Goal: Task Accomplishment & Management: Complete application form

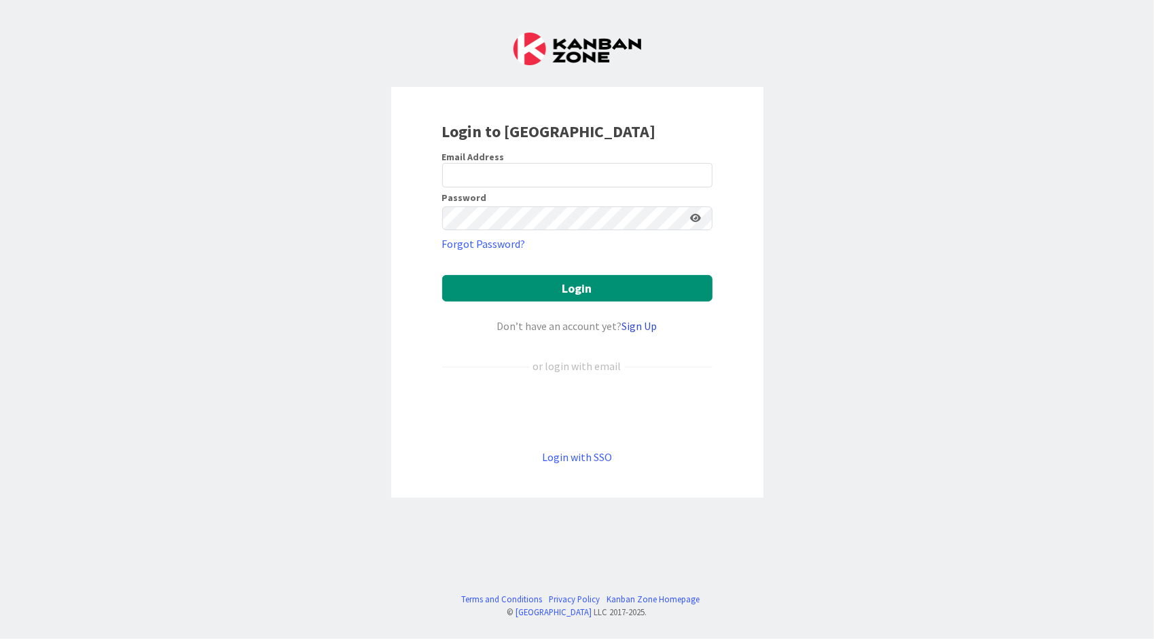
click at [642, 326] on link "Sign Up" at bounding box center [639, 326] width 35 height 14
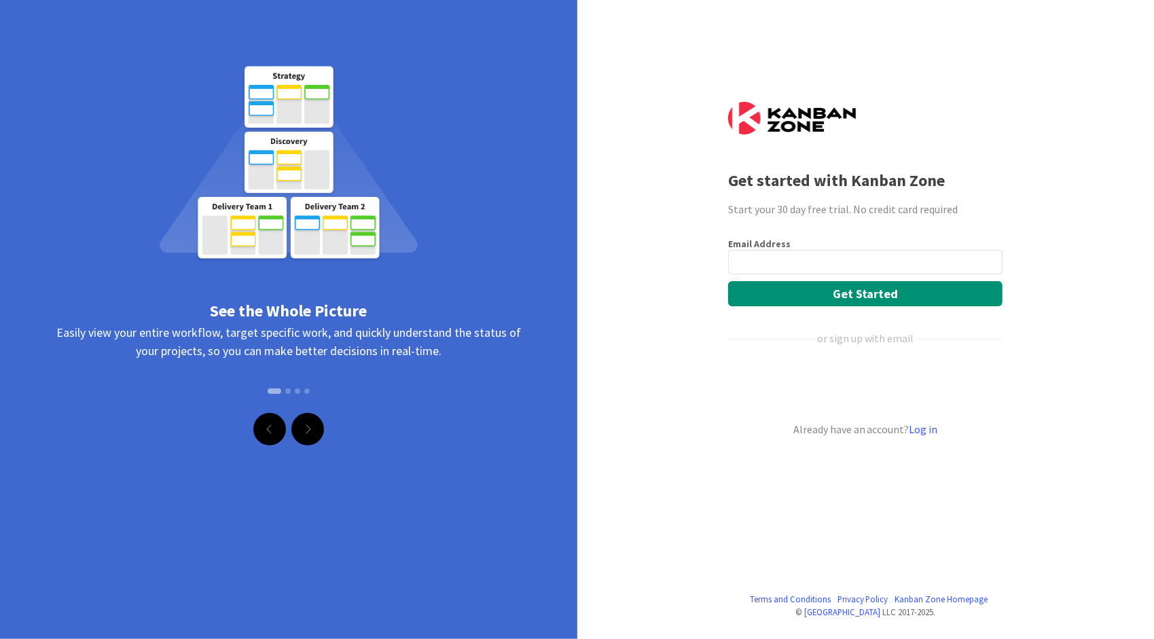
click at [750, 264] on input "email" at bounding box center [865, 262] width 274 height 24
type input "trey@brilliancydeeptech.com"
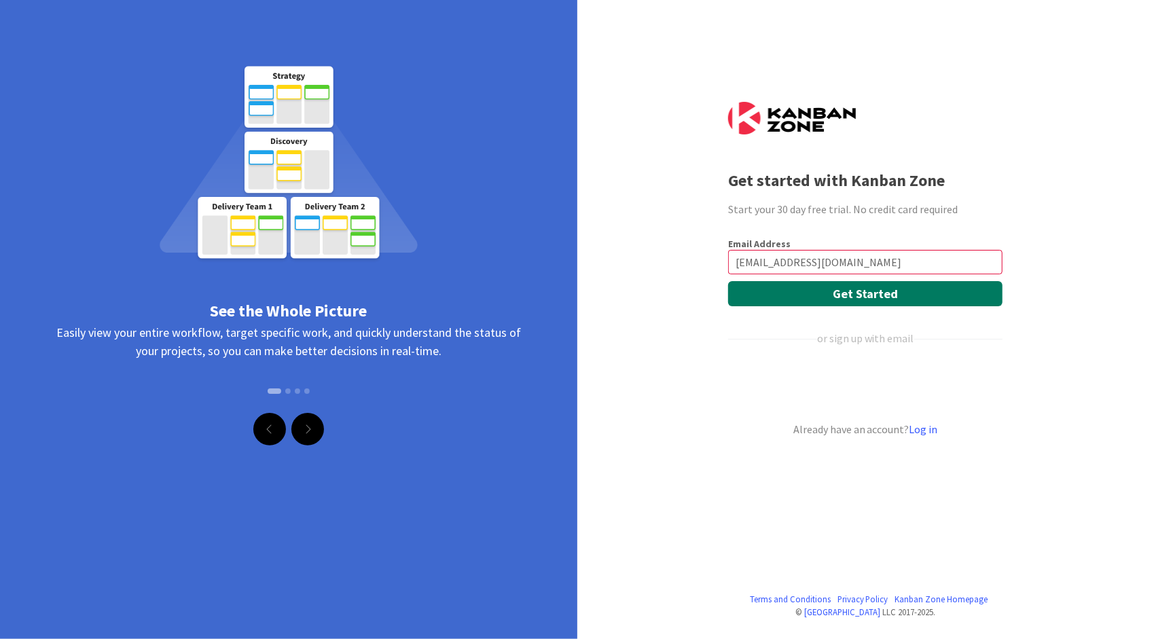
click at [802, 296] on button "Get Started" at bounding box center [865, 293] width 274 height 25
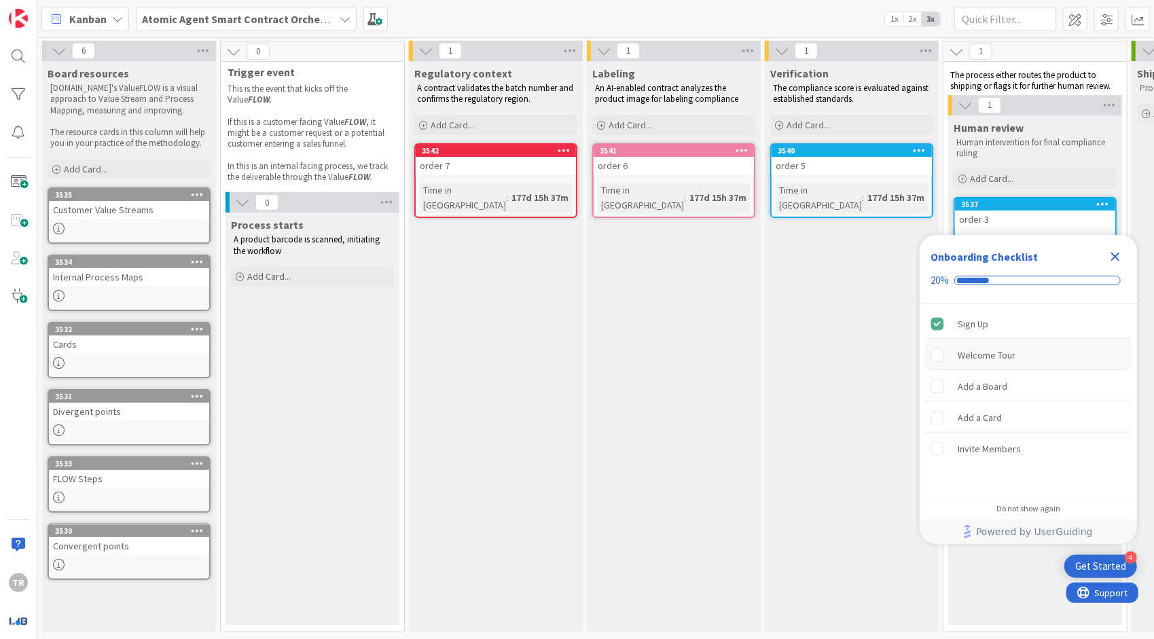
click at [936, 351] on rect "Welcome Tour is incomplete." at bounding box center [937, 354] width 13 height 13
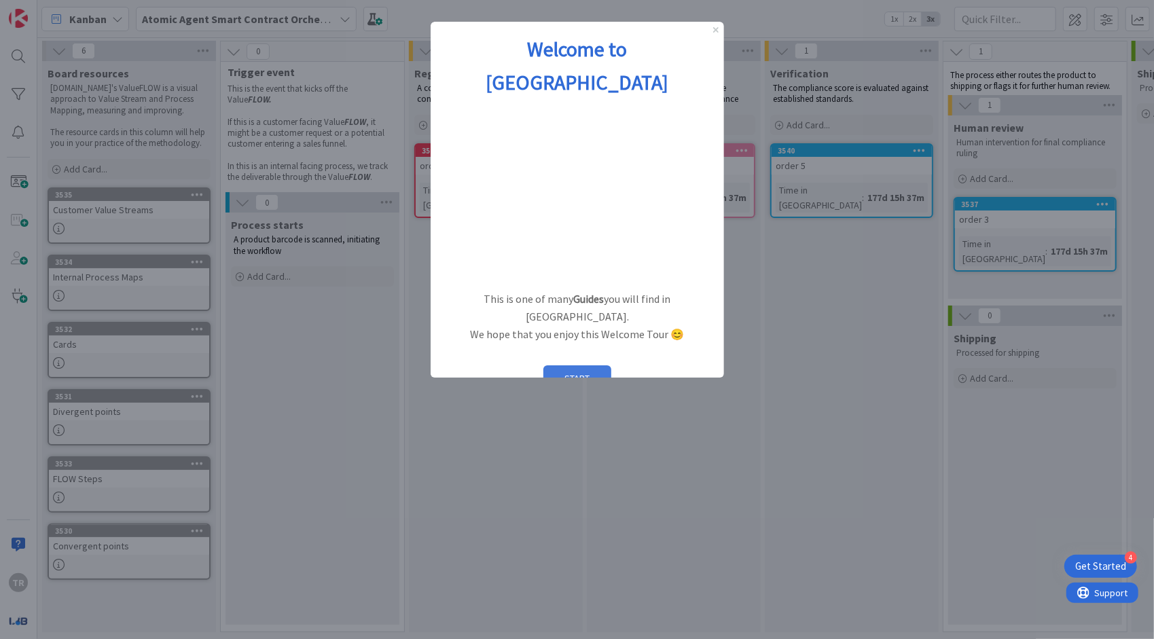
click at [574, 365] on button "START" at bounding box center [577, 378] width 68 height 26
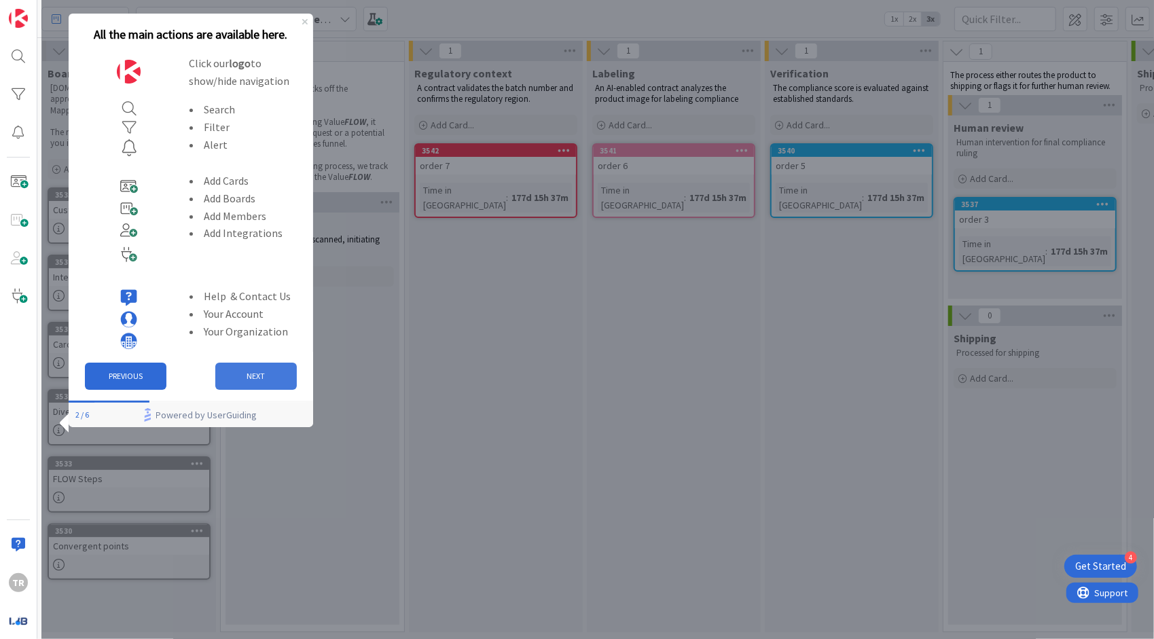
click at [277, 380] on button "NEXT" at bounding box center [255, 376] width 81 height 27
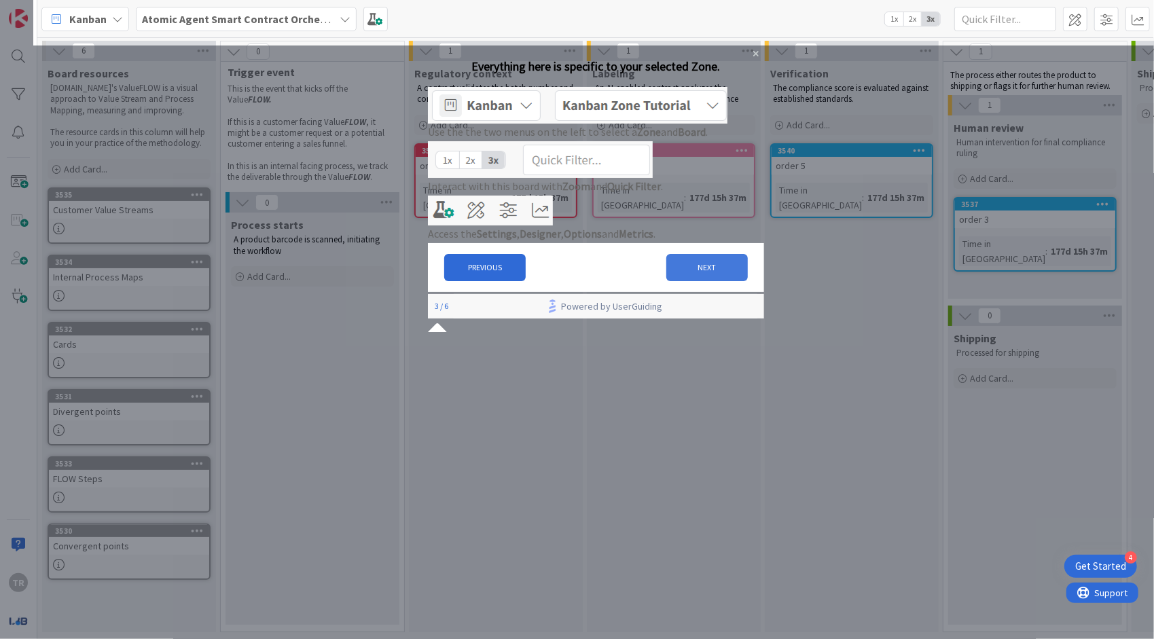
click at [679, 280] on button "NEXT" at bounding box center [705, 266] width 81 height 27
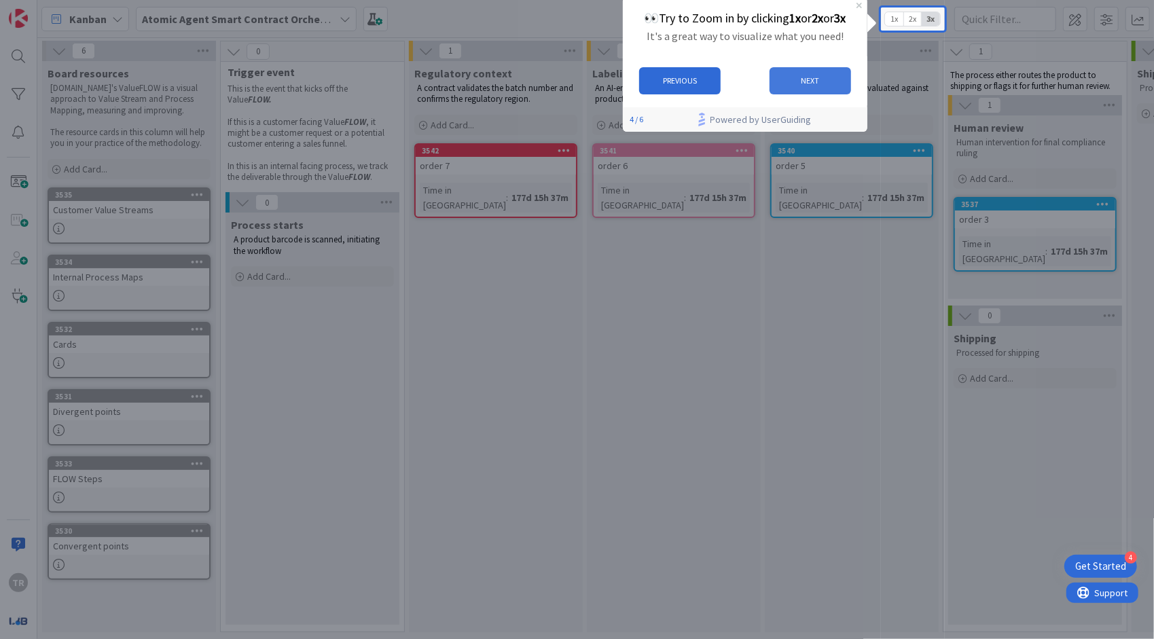
click at [807, 80] on button "NEXT" at bounding box center [809, 80] width 81 height 27
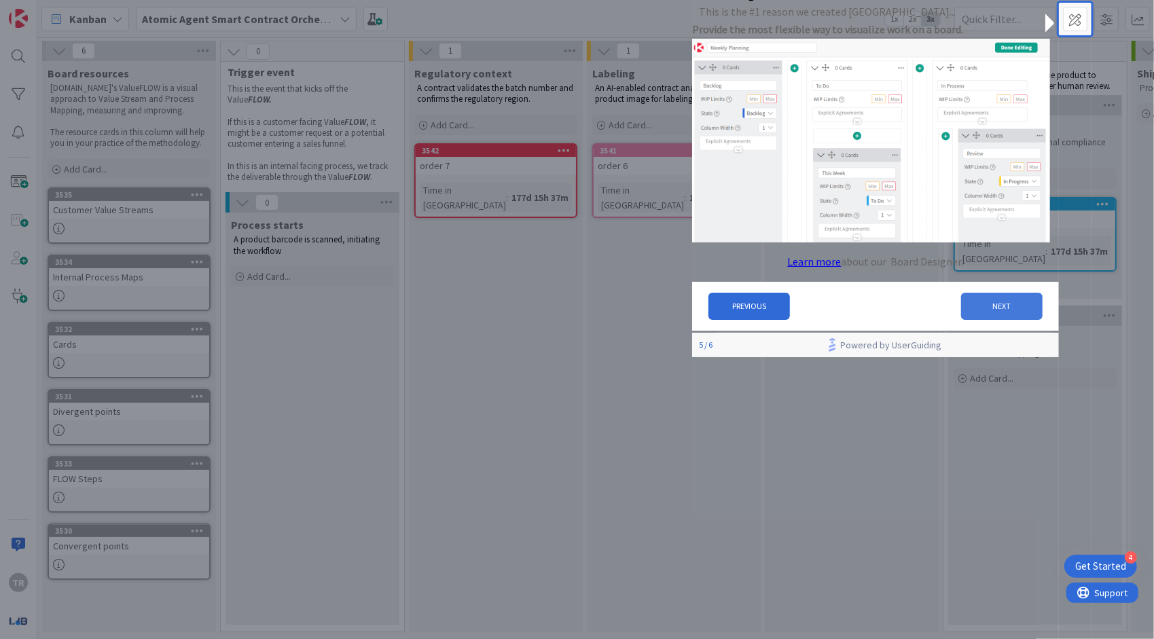
click at [994, 307] on button "NEXT" at bounding box center [1001, 306] width 81 height 27
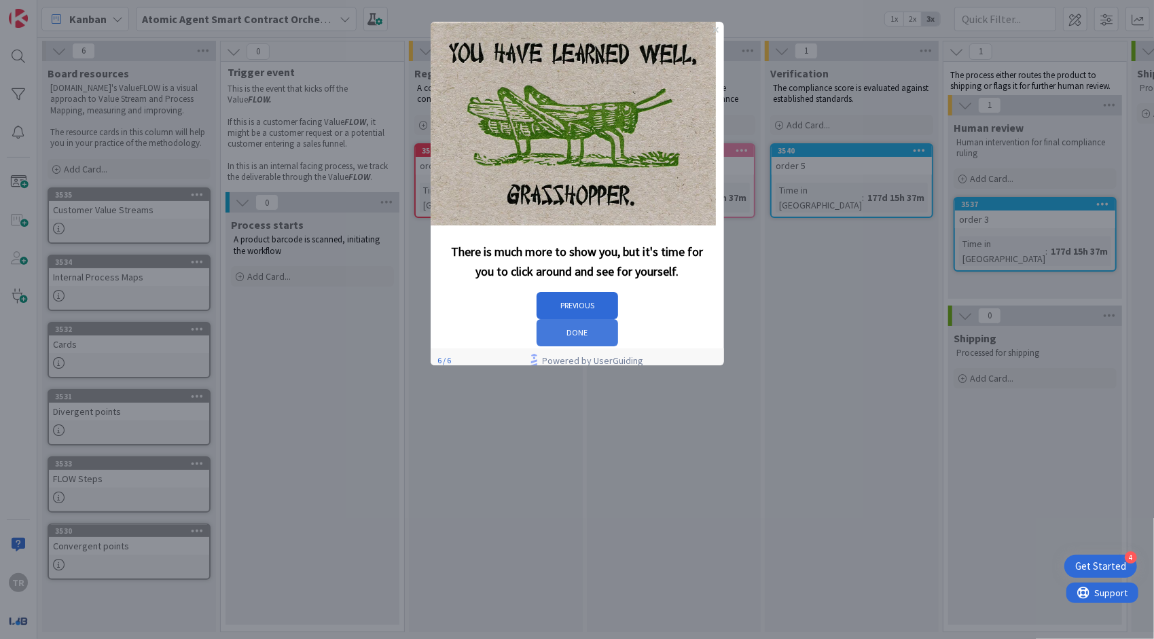
click at [617, 319] on button "DONE" at bounding box center [576, 332] width 81 height 27
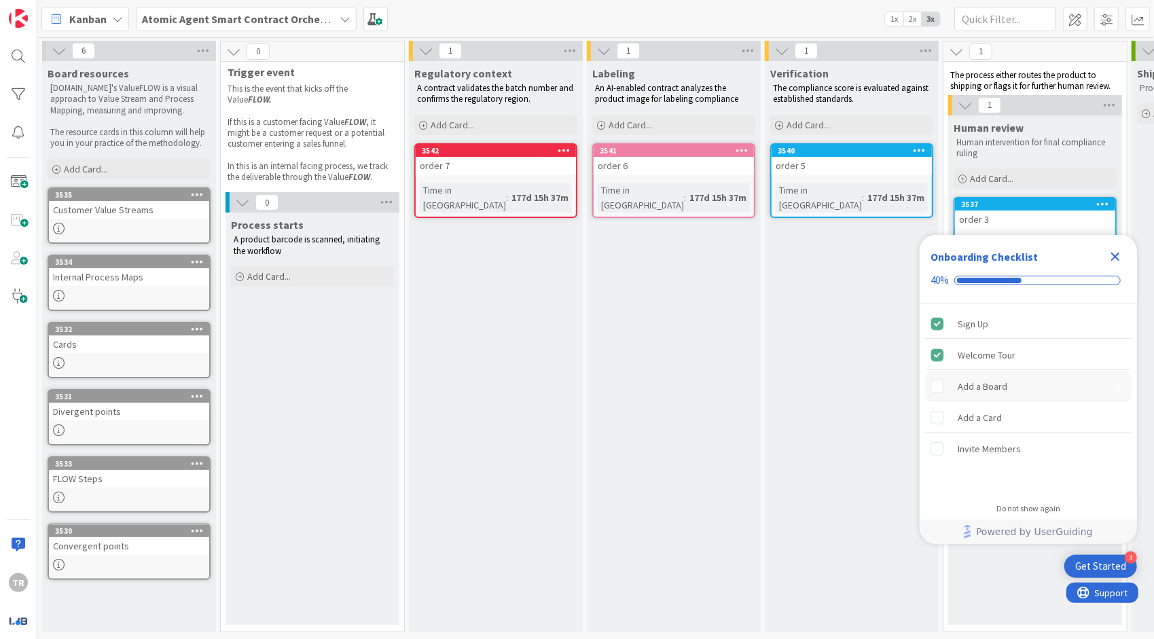
click at [941, 386] on rect "Add a Board is incomplete." at bounding box center [937, 386] width 13 height 13
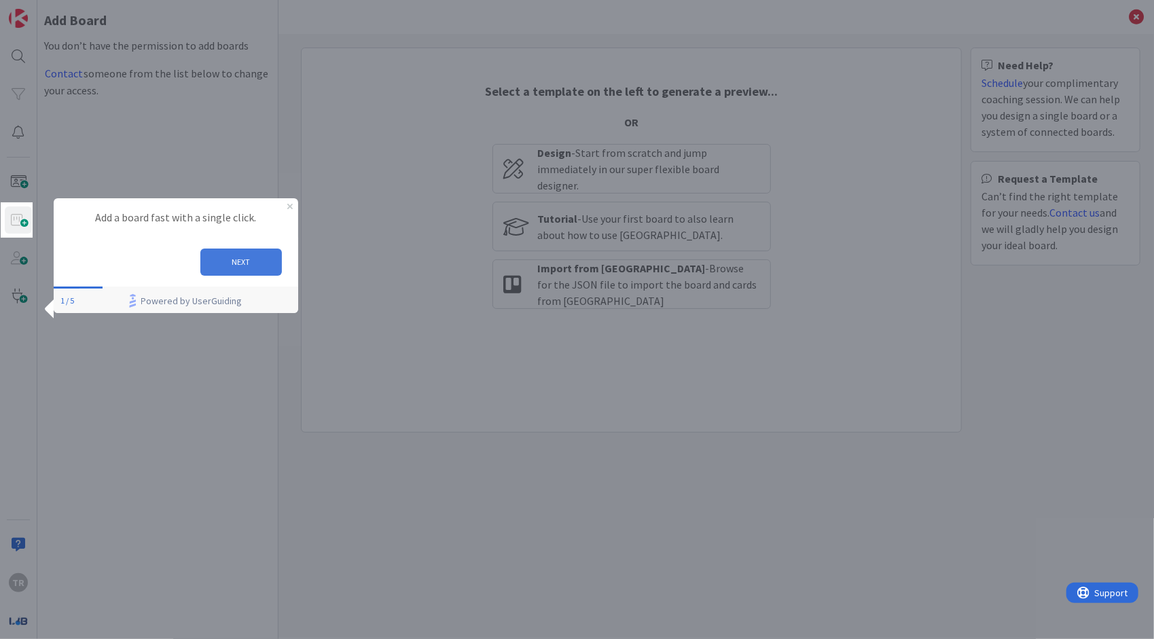
click at [238, 267] on button "NEXT" at bounding box center [240, 261] width 81 height 27
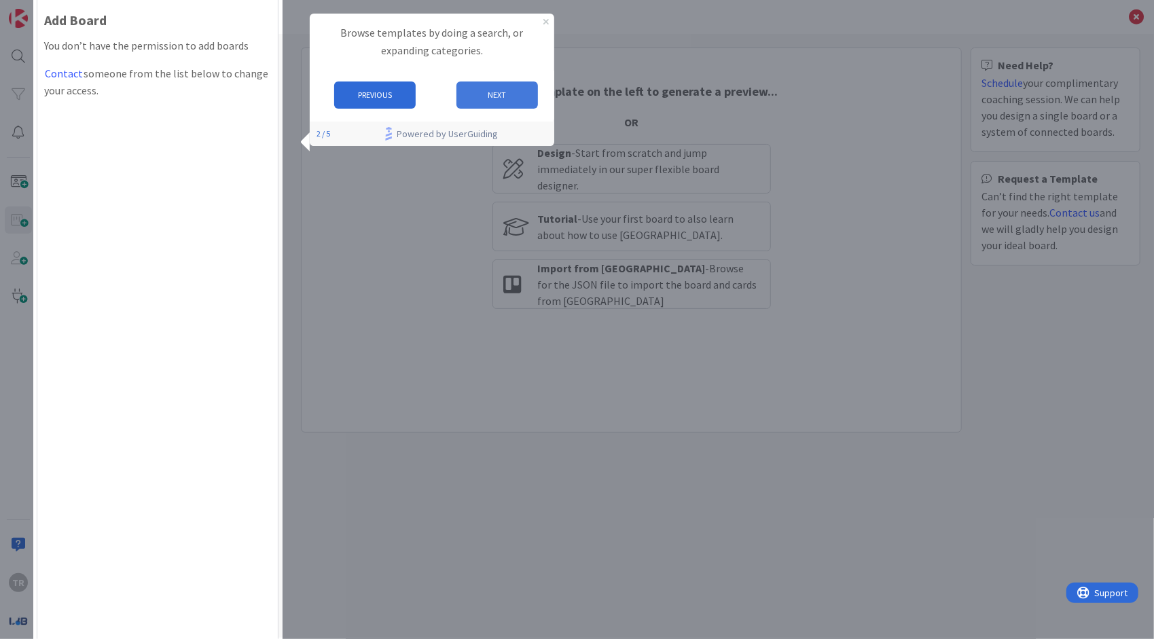
click at [483, 100] on button "NEXT" at bounding box center [496, 94] width 81 height 27
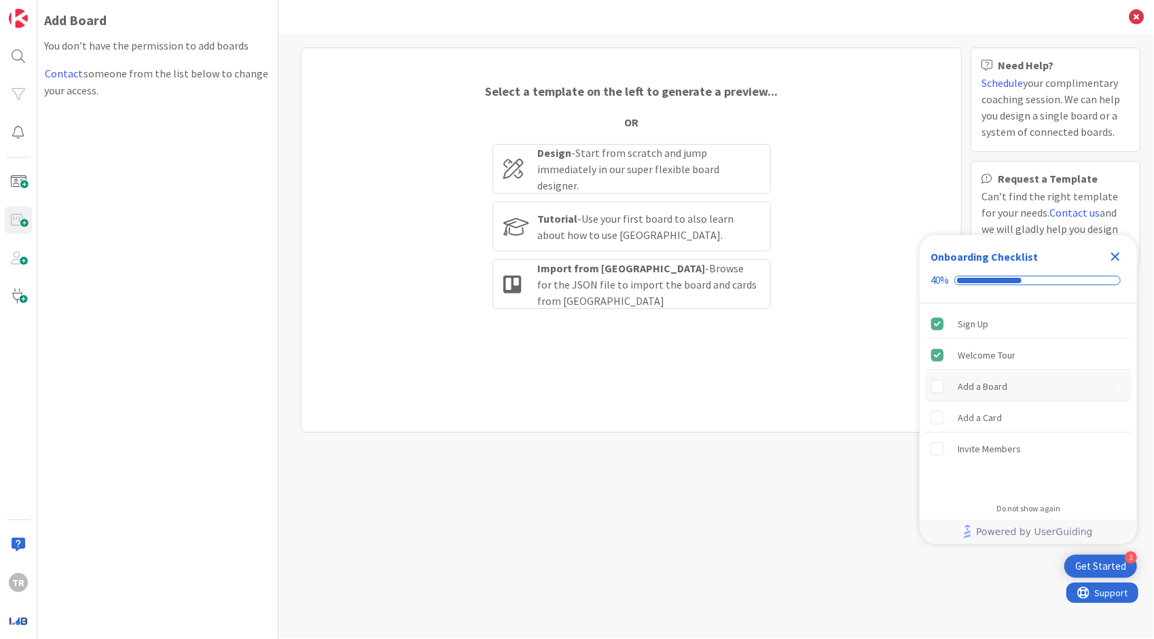
click at [936, 390] on rect "Add a Board is incomplete." at bounding box center [937, 386] width 13 height 13
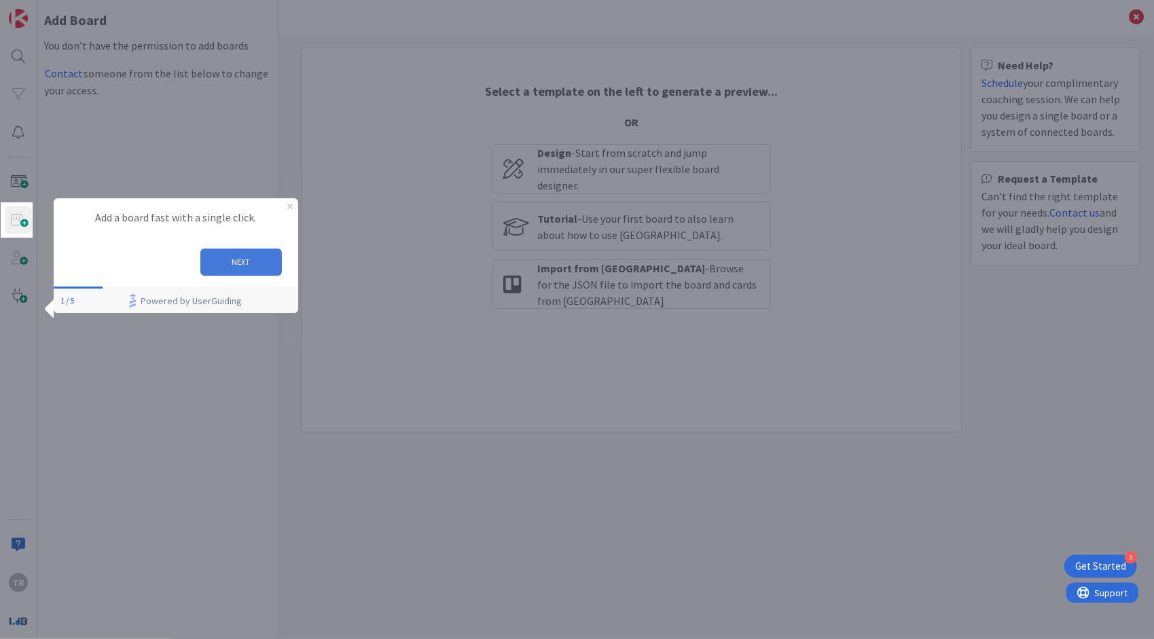
click at [248, 254] on button "NEXT" at bounding box center [240, 261] width 81 height 27
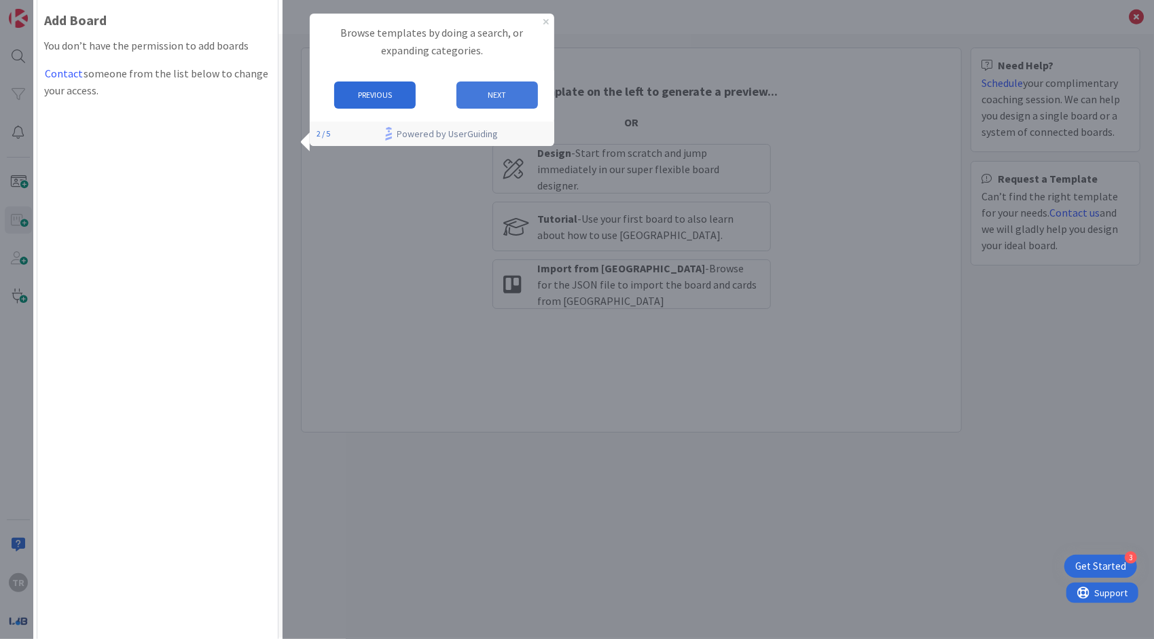
click at [486, 105] on button "NEXT" at bounding box center [496, 94] width 81 height 27
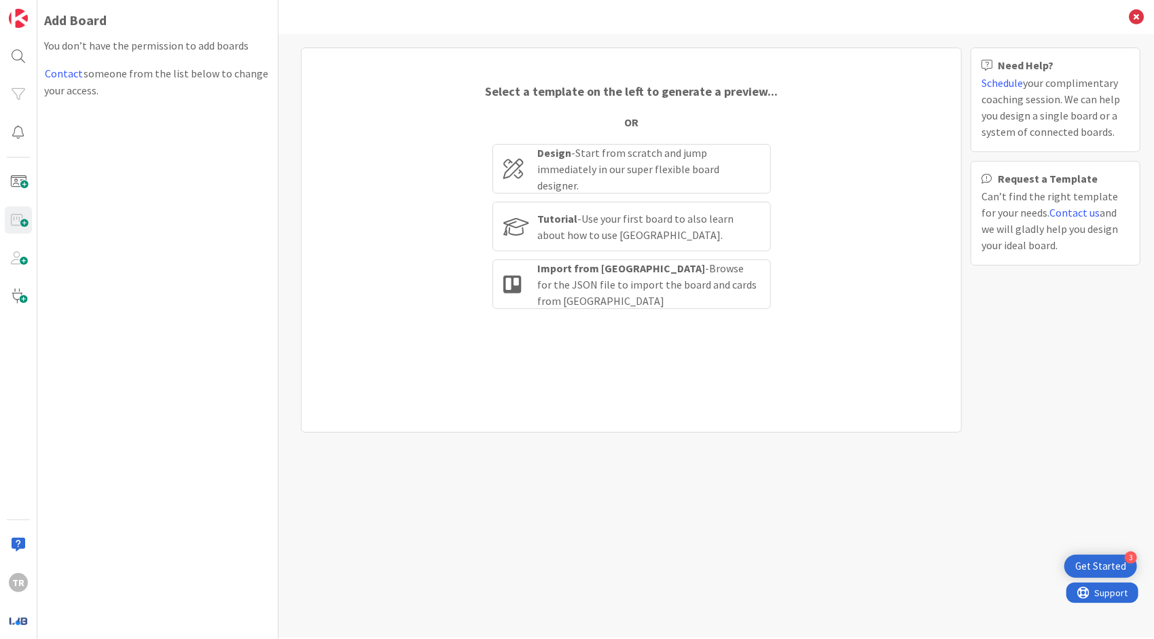
click at [875, 527] on div "Select a template on the left to generate a preview... OR Design - Start from s…" at bounding box center [715, 336] width 875 height 604
click at [638, 459] on div "Select a template on the left to generate a preview... OR Design - Start from s…" at bounding box center [715, 336] width 875 height 604
